Goal: Task Accomplishment & Management: Manage account settings

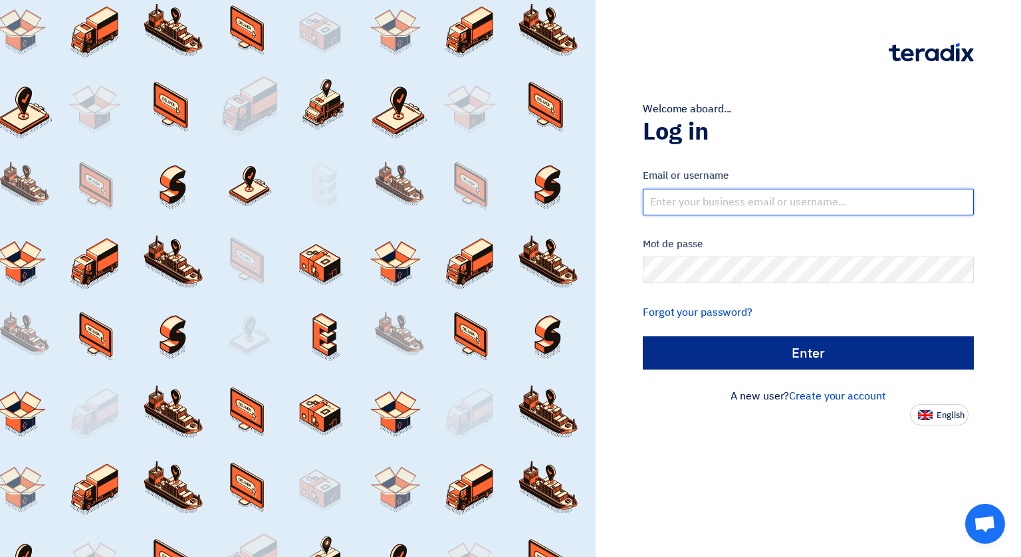
type input "[EMAIL_ADDRESS][DOMAIN_NAME]"
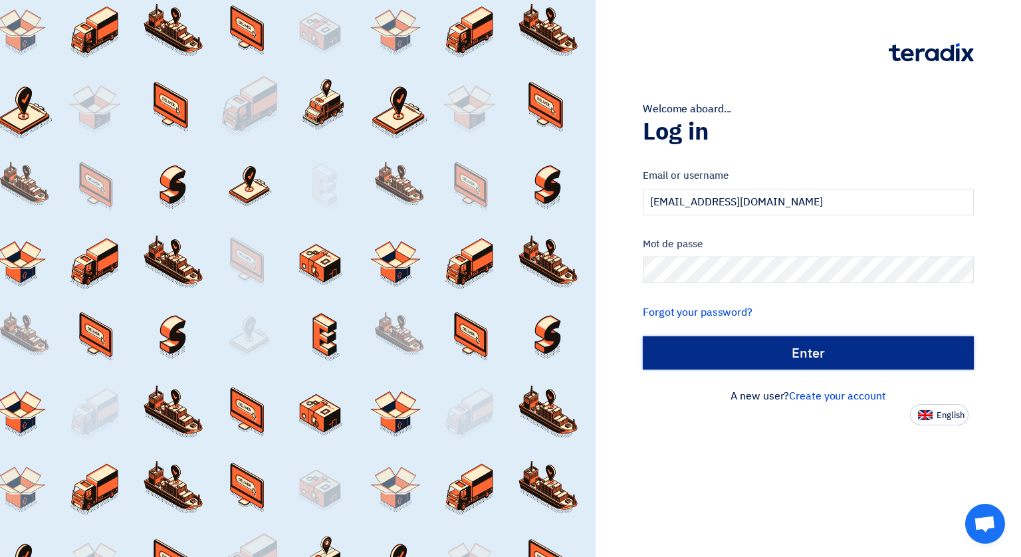
click at [770, 353] on input "الدخول" at bounding box center [808, 352] width 331 height 33
type input "Sign in"
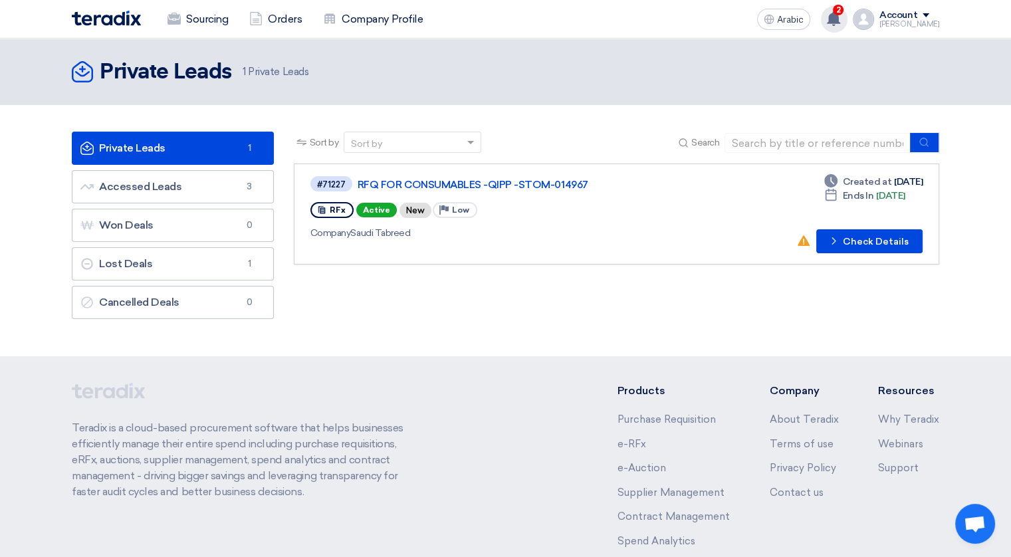
click at [840, 17] on use at bounding box center [833, 18] width 13 height 15
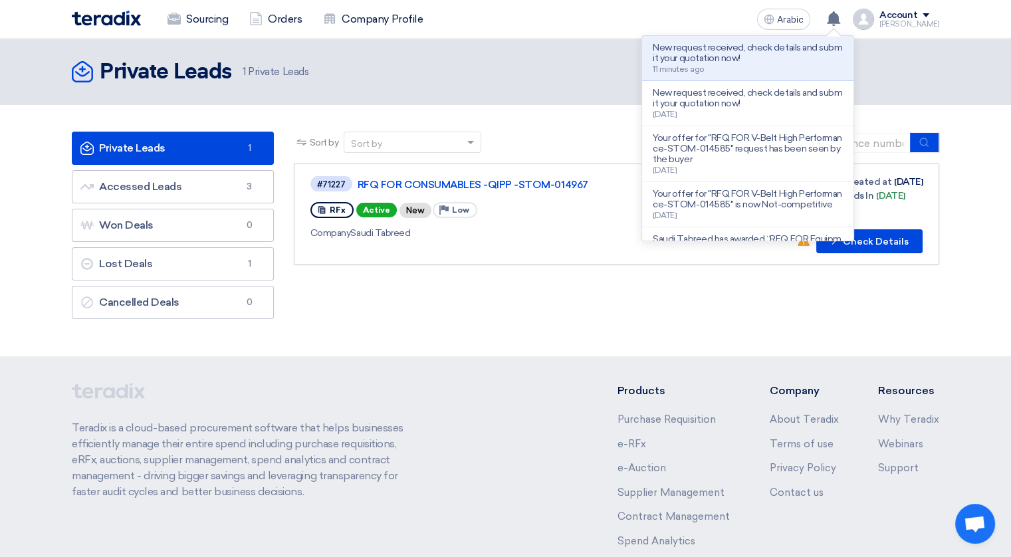
click at [526, 116] on section "Private Leads Private Leads 1 Accessed Leads Accessed Leads 3 Won Deals Won Dea…" at bounding box center [505, 228] width 1011 height 247
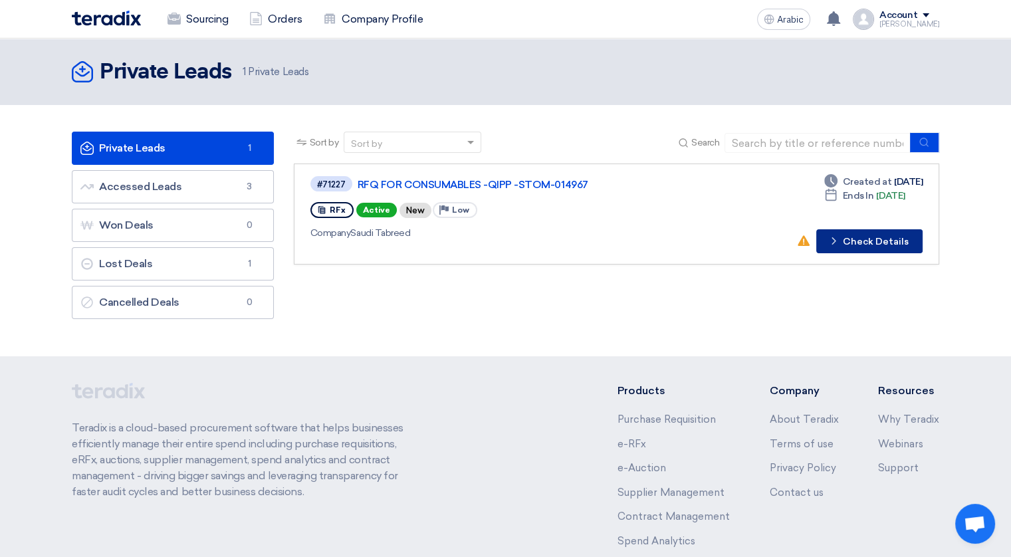
click at [896, 243] on font "Check Details" at bounding box center [876, 241] width 66 height 9
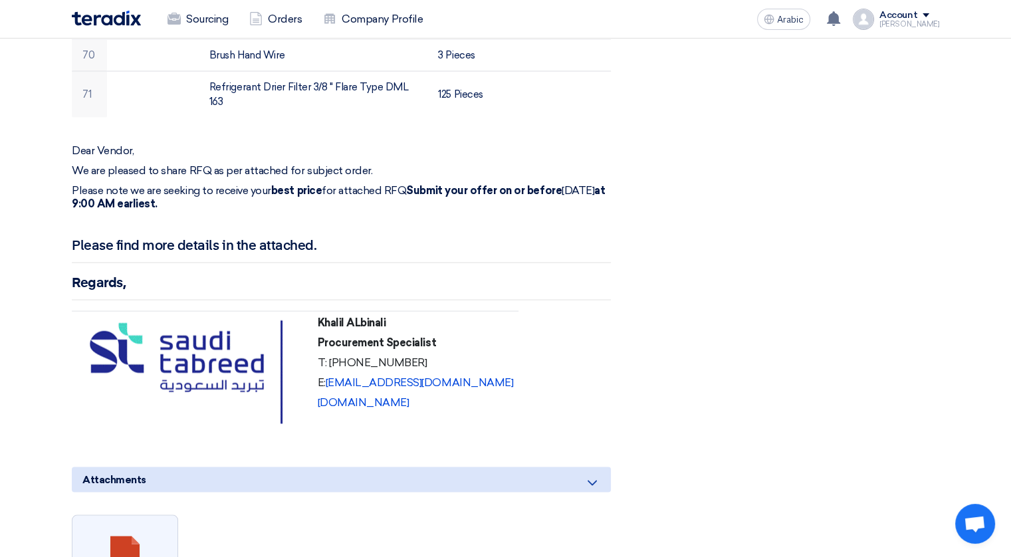
scroll to position [2724, 0]
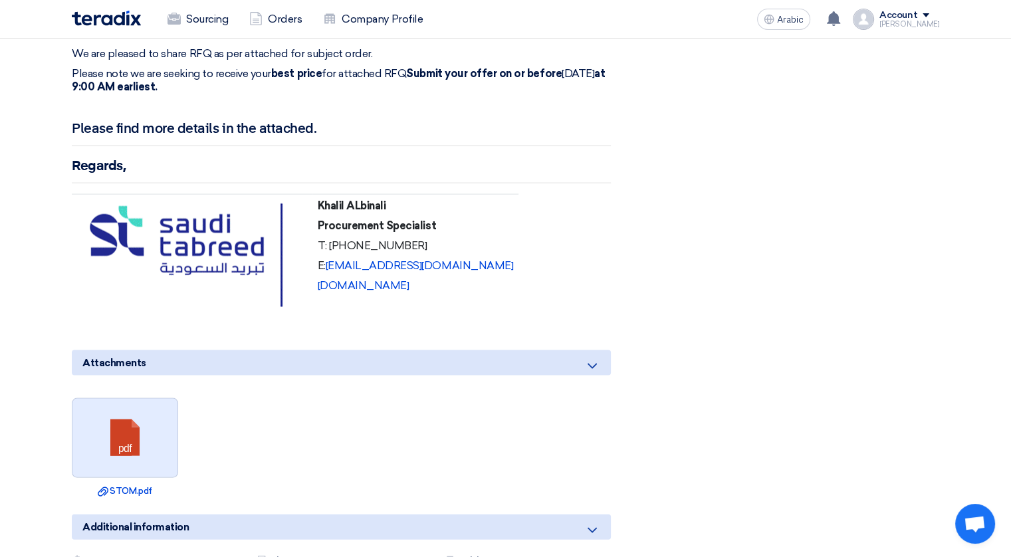
click at [122, 409] on link at bounding box center [125, 439] width 106 height 80
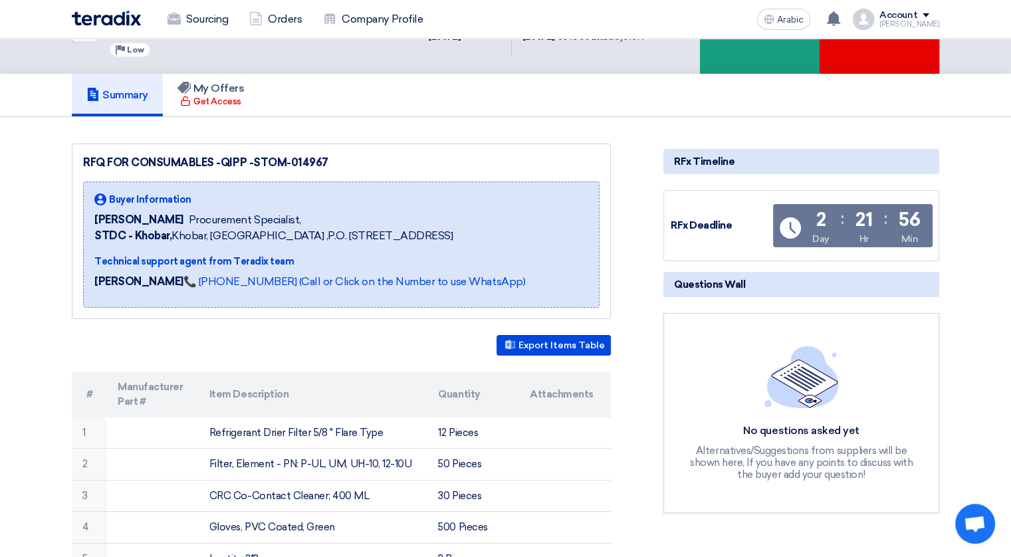
scroll to position [0, 0]
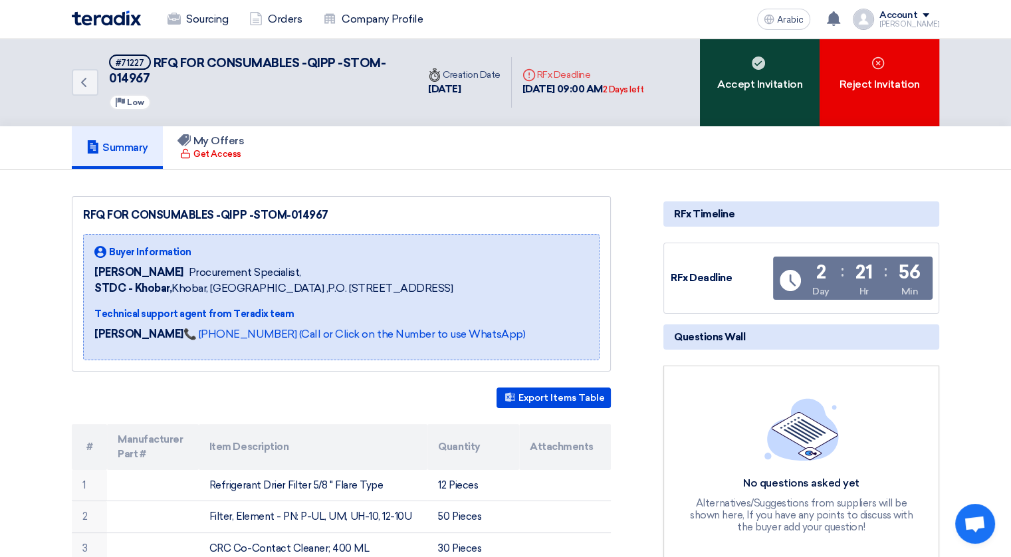
click at [744, 90] on font "Accept Invitation" at bounding box center [759, 84] width 85 height 16
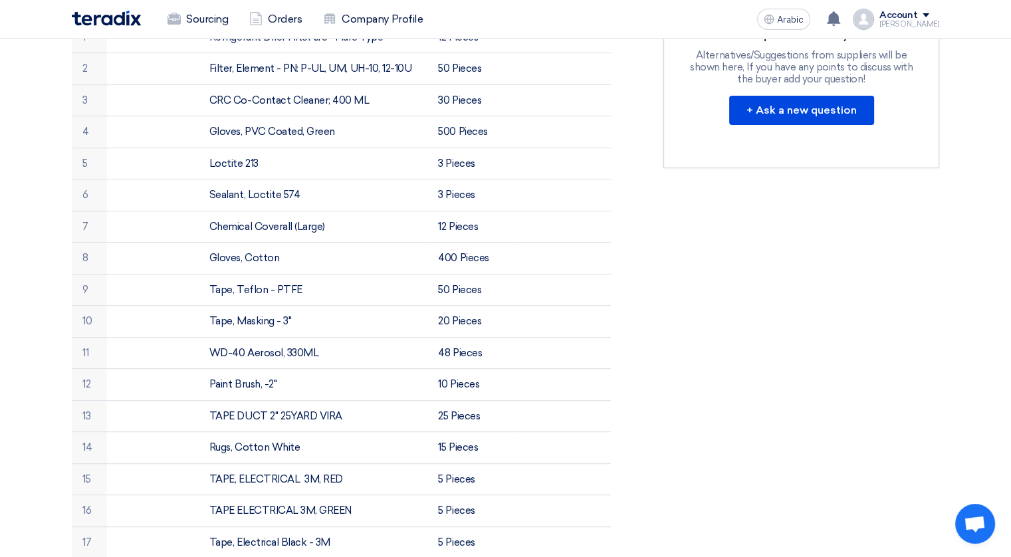
scroll to position [136, 0]
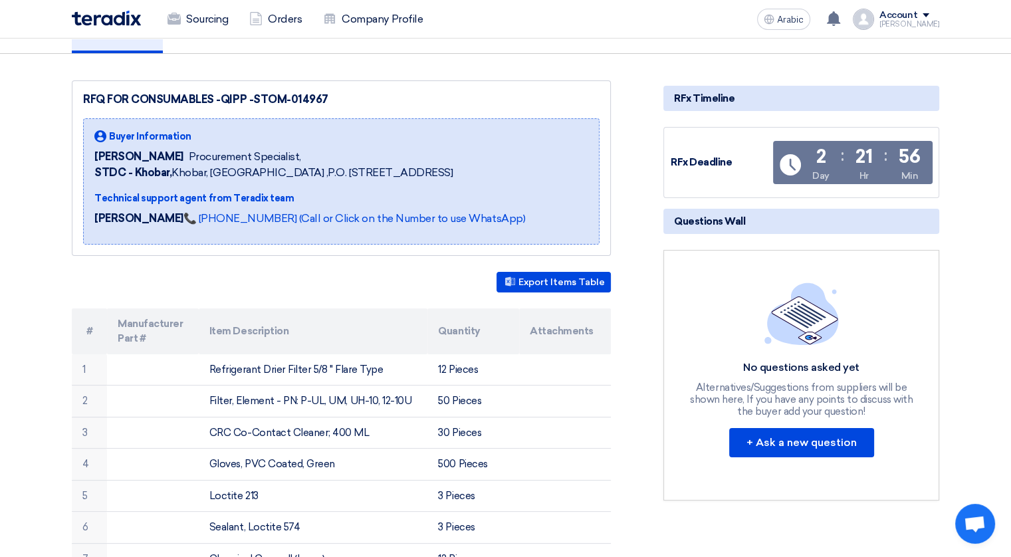
click at [569, 328] on th "Attachments" at bounding box center [565, 331] width 92 height 46
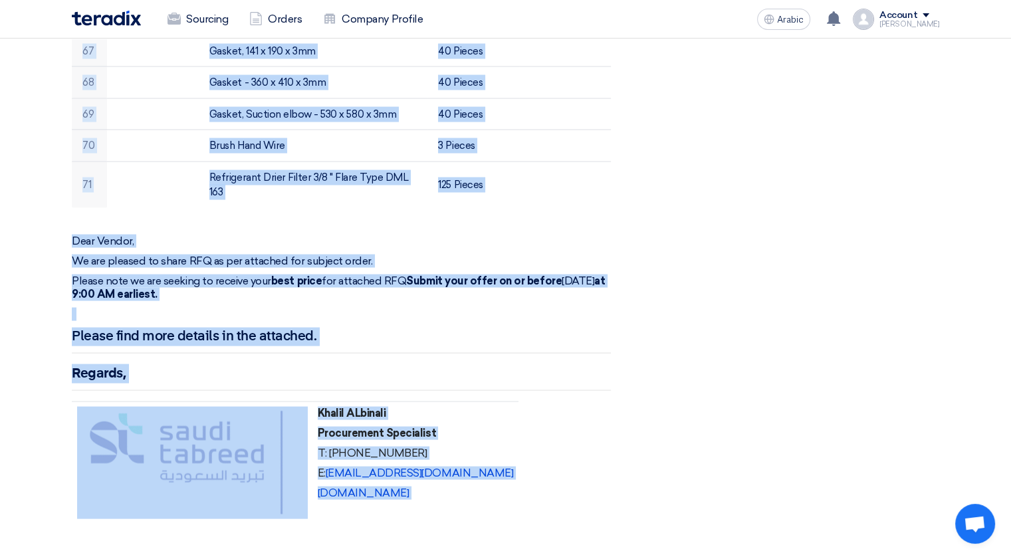
scroll to position [2601, 0]
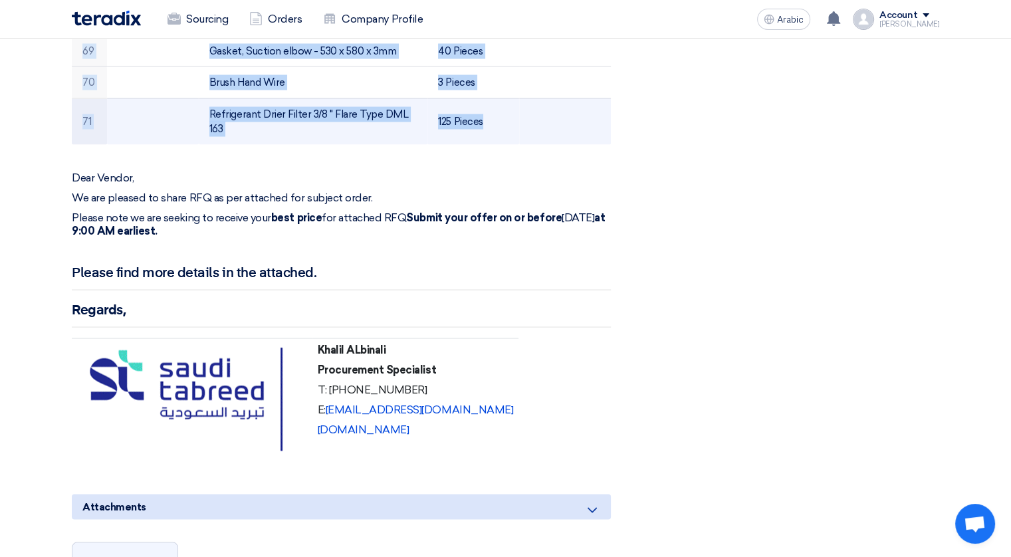
drag, startPoint x: 118, startPoint y: 255, endPoint x: 570, endPoint y: 104, distance: 476.3
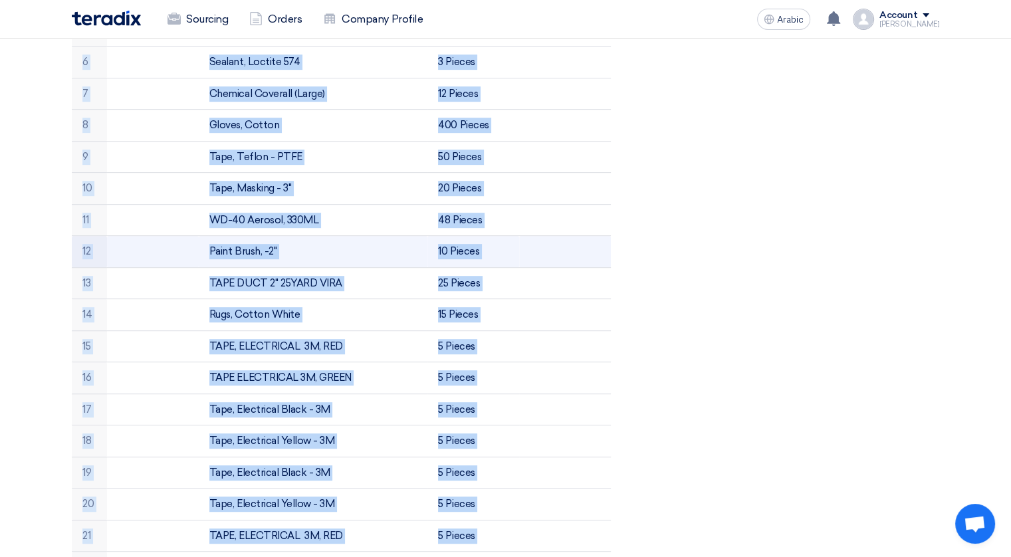
scroll to position [269, 0]
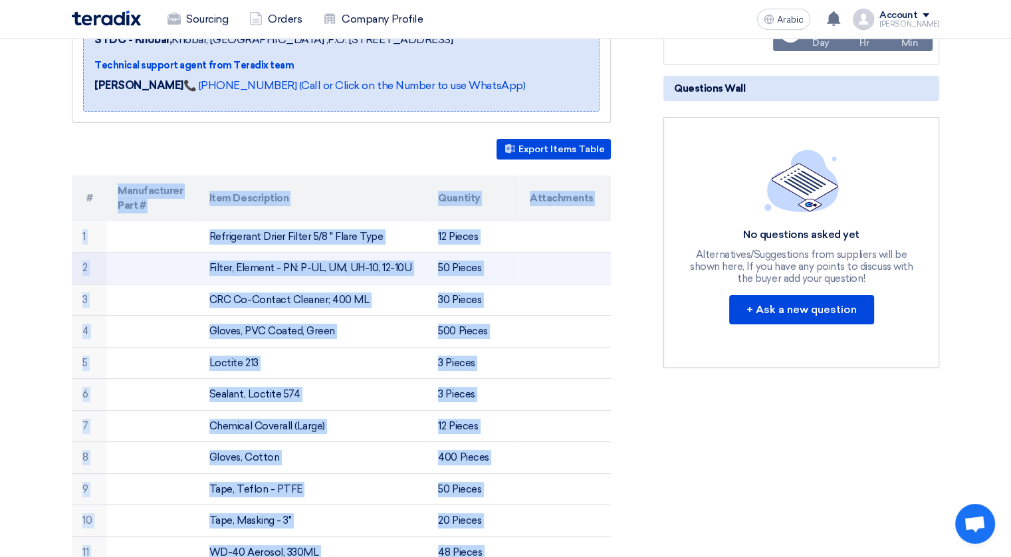
copy table "Manufacturer Part # Item Description Quantity Attachments 1 Refrigerant Drier F…"
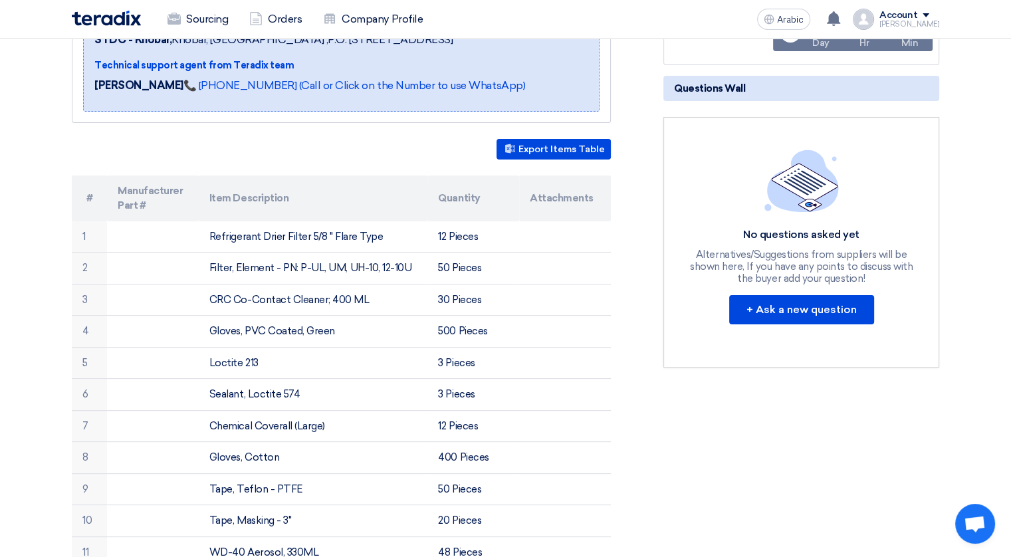
click at [359, 147] on div "Export Items Table" at bounding box center [341, 149] width 539 height 21
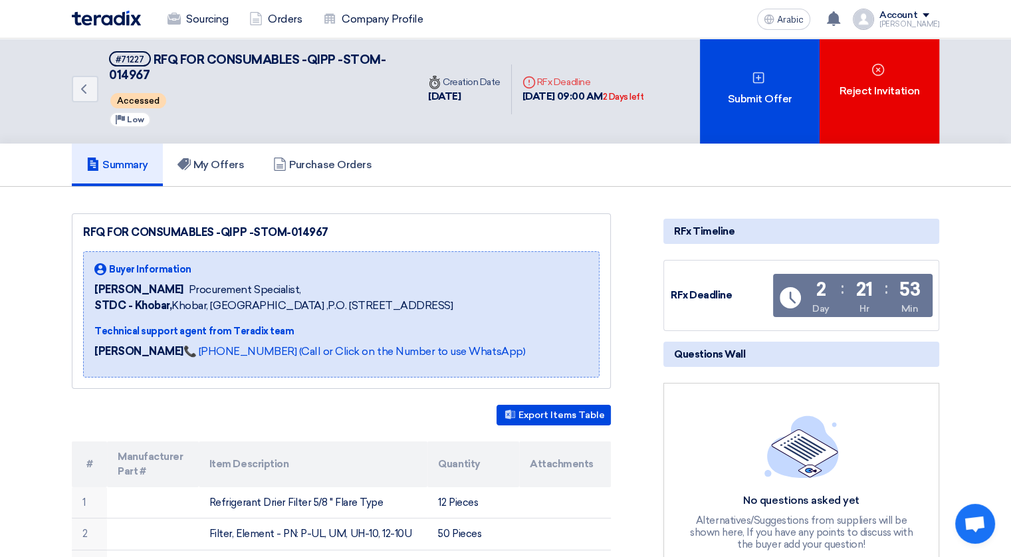
scroll to position [0, 0]
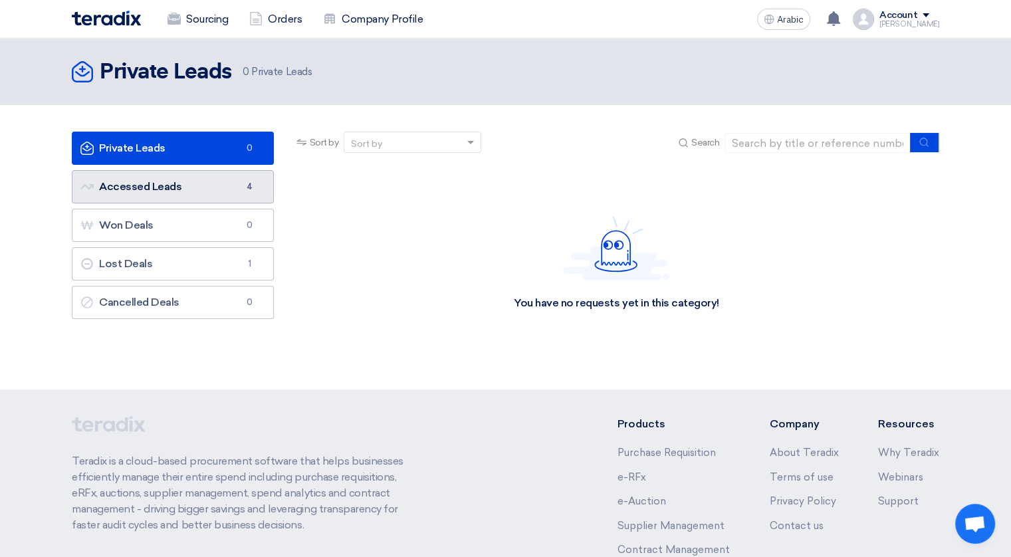
click at [132, 189] on font "Accessed Leads Accessed Leads" at bounding box center [130, 186] width 101 height 13
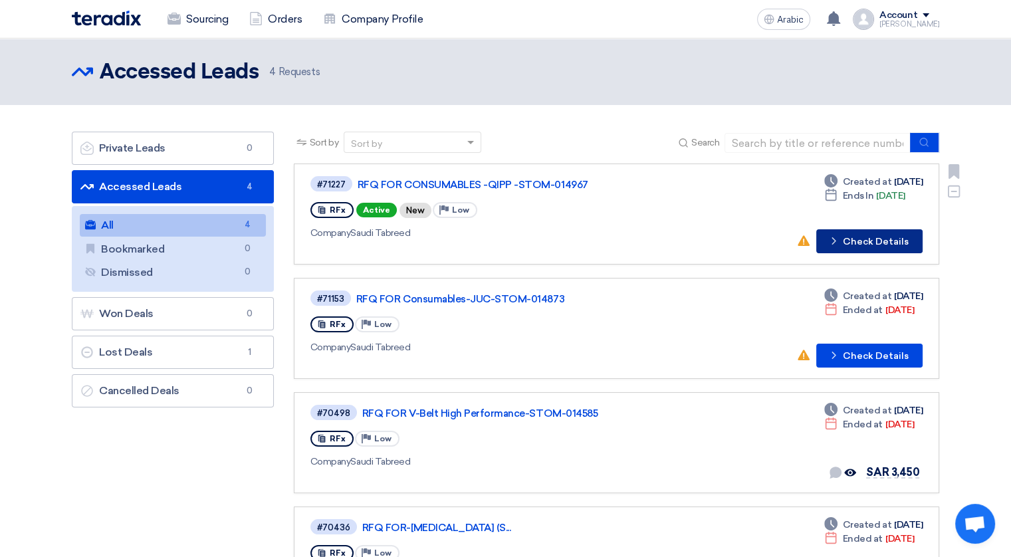
click at [861, 237] on font "Check Details" at bounding box center [876, 241] width 66 height 9
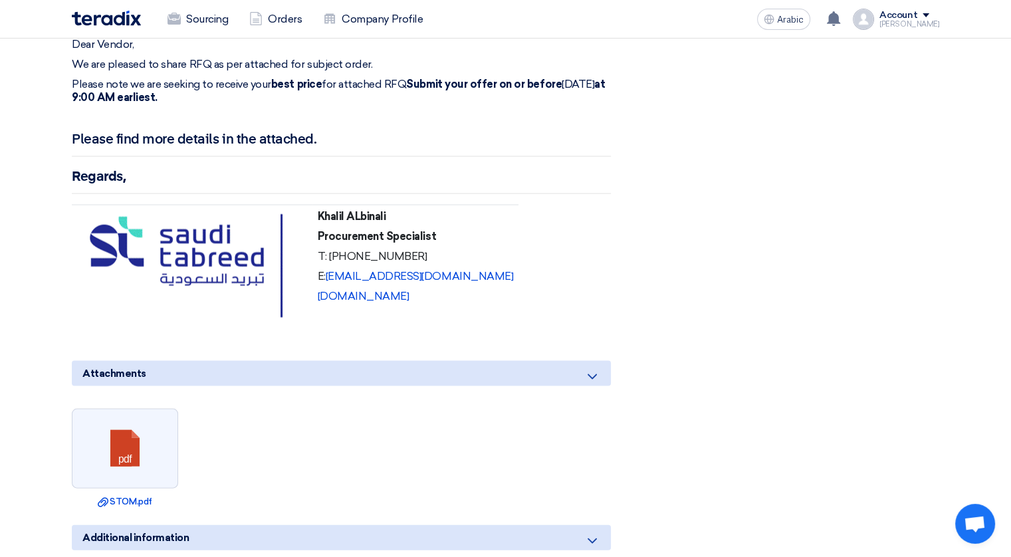
scroll to position [2857, 0]
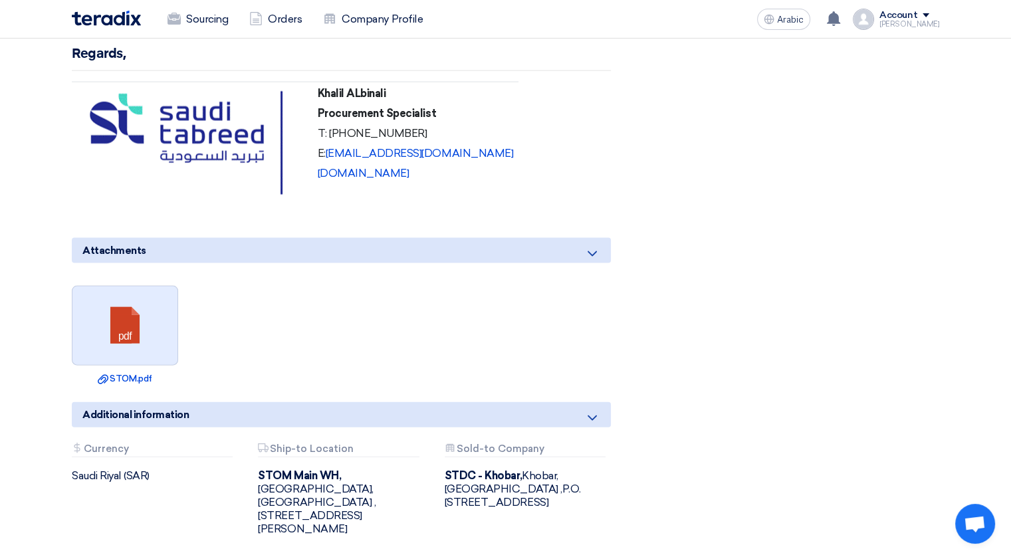
click at [128, 292] on link at bounding box center [125, 326] width 106 height 80
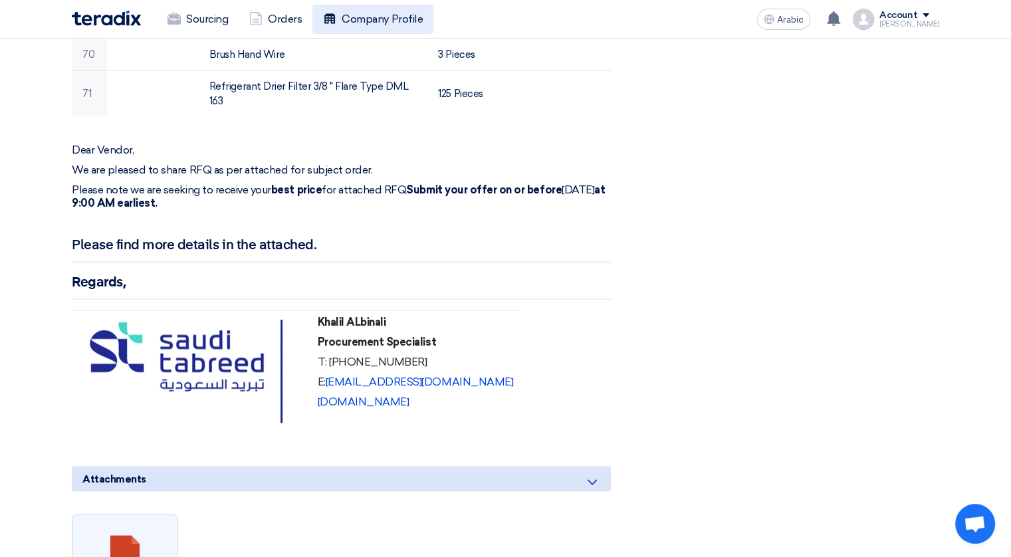
scroll to position [2525, 0]
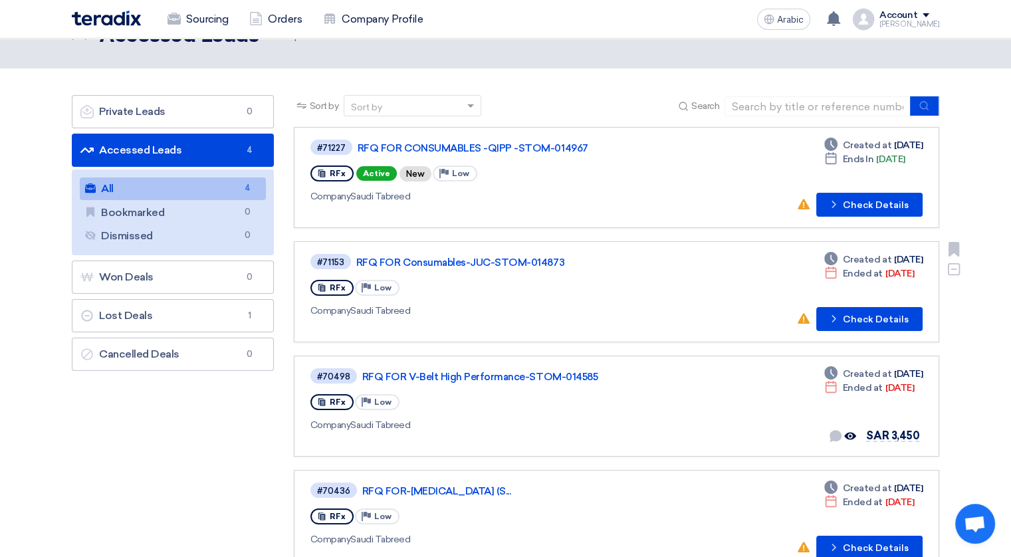
scroll to position [66, 0]
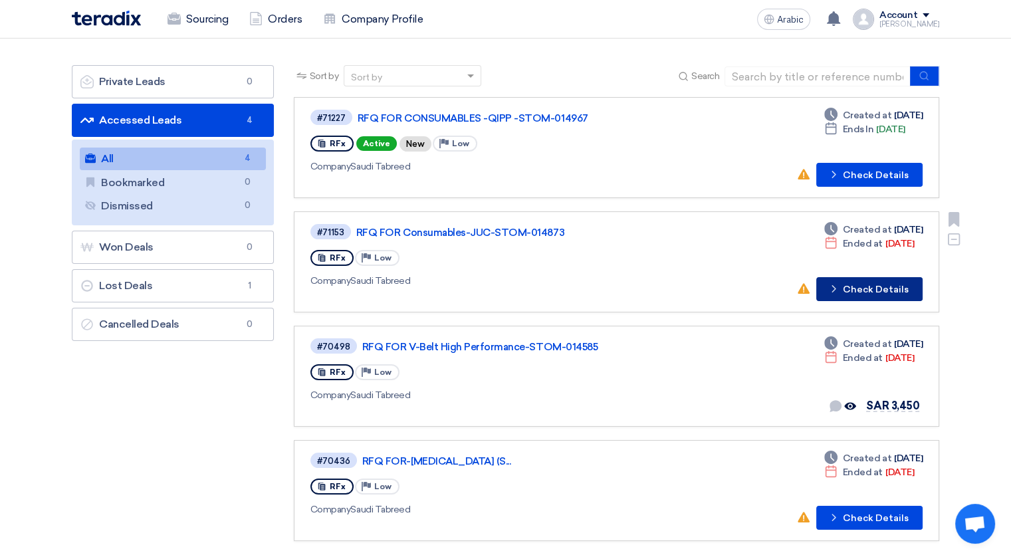
click at [858, 292] on font "Check Details" at bounding box center [876, 289] width 66 height 9
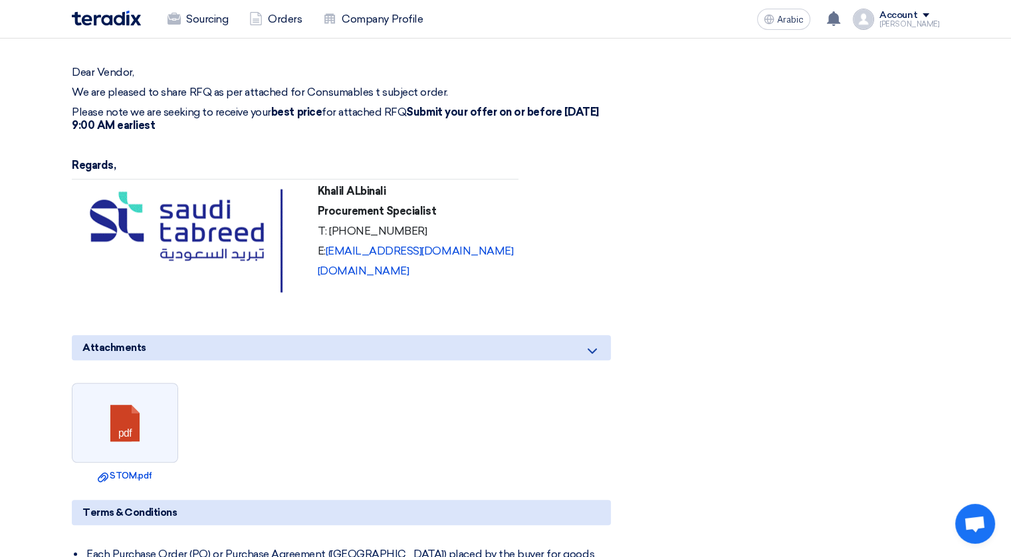
scroll to position [864, 0]
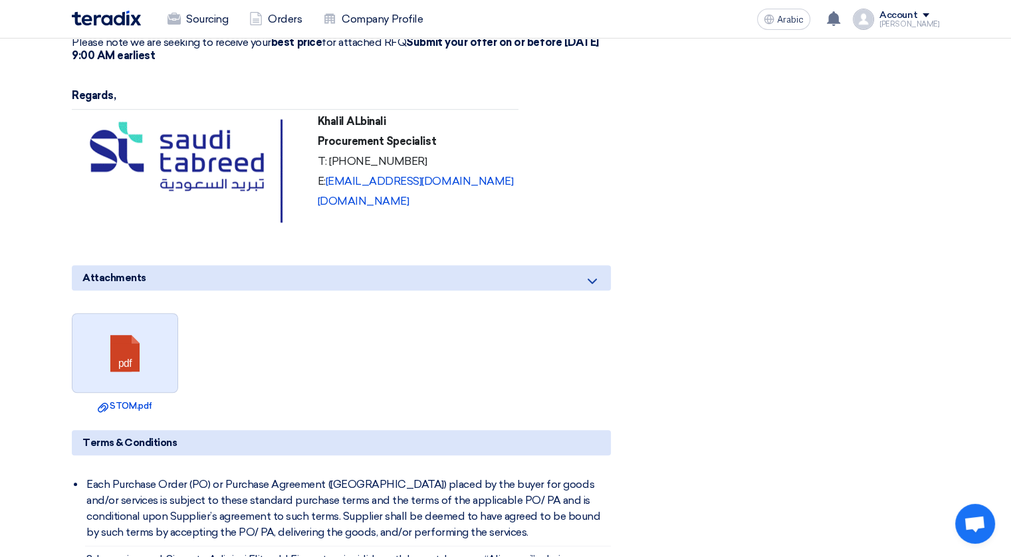
click at [114, 325] on link at bounding box center [125, 354] width 106 height 80
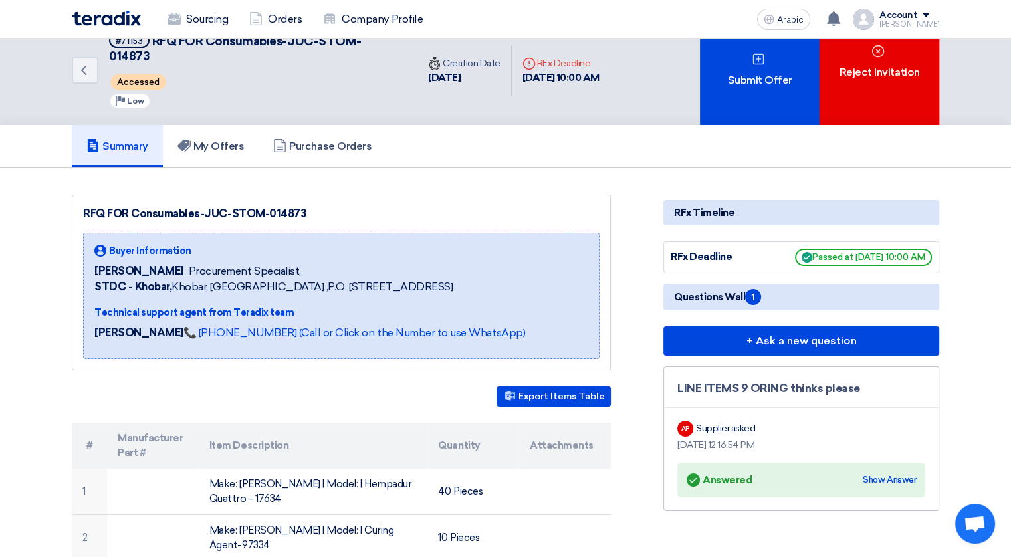
scroll to position [0, 0]
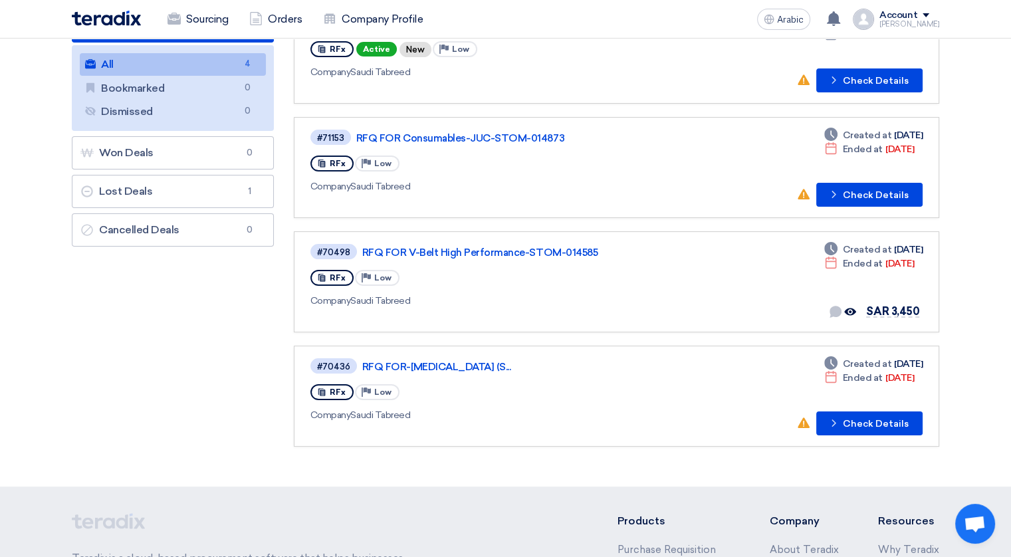
scroll to position [199, 0]
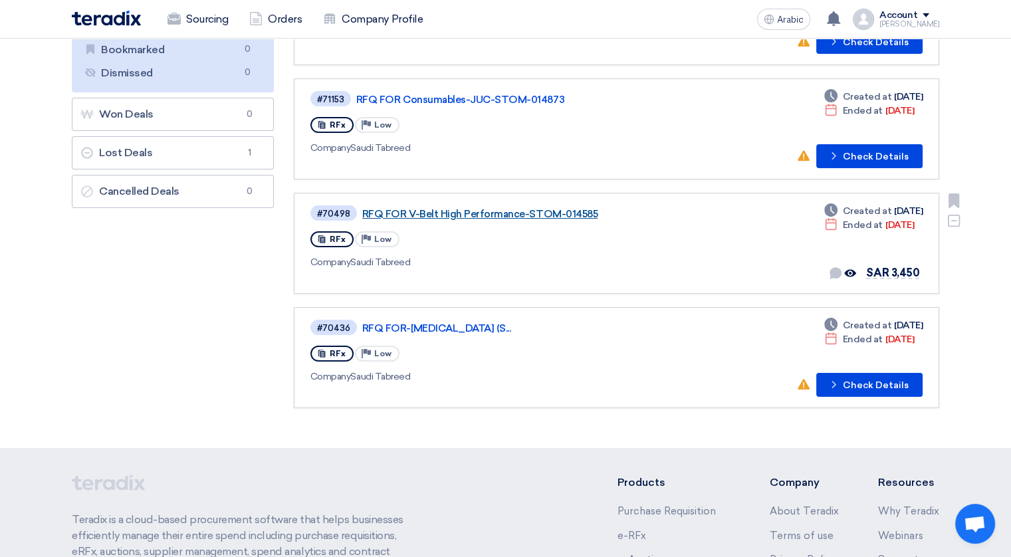
click at [399, 211] on link "RFQ FOR V-Belt High Performance-STOM-014585" at bounding box center [528, 214] width 332 height 12
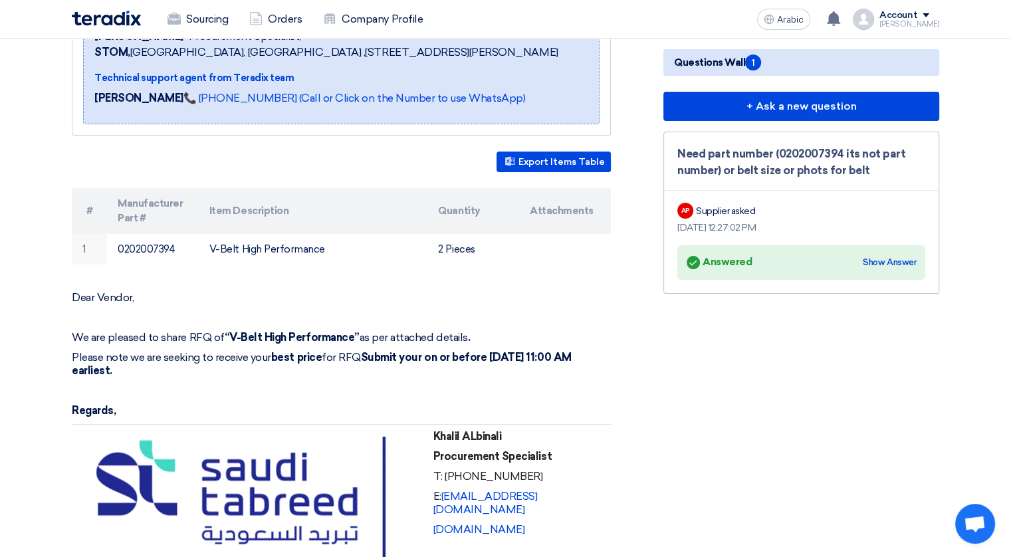
scroll to position [133, 0]
